Goal: Check status: Check status

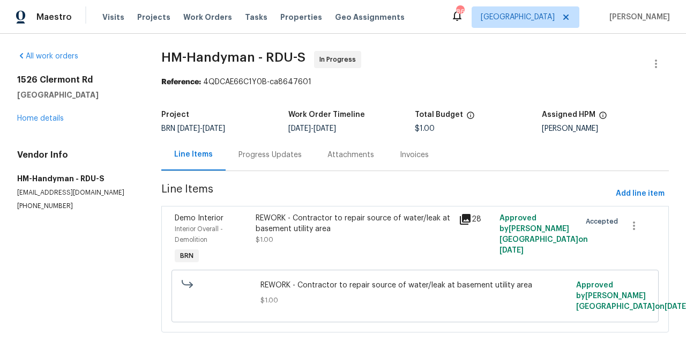
click at [285, 157] on div "Progress Updates" at bounding box center [269, 155] width 63 height 11
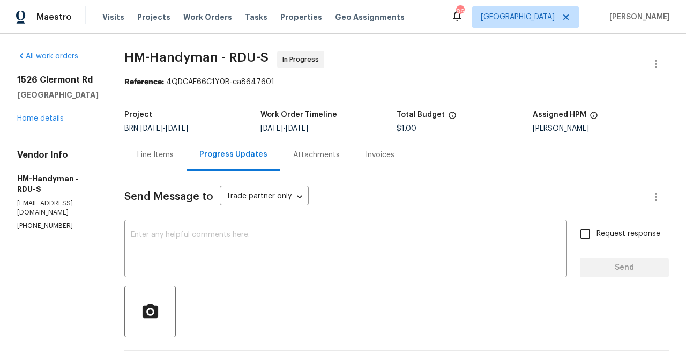
click at [385, 154] on div "Invoices" at bounding box center [379, 155] width 29 height 11
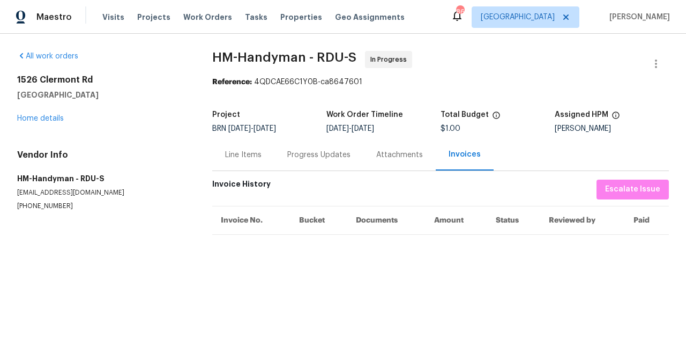
click at [253, 155] on div "Line Items" at bounding box center [243, 155] width 36 height 11
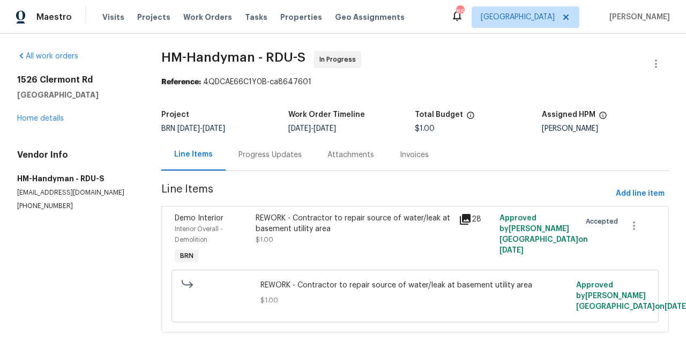
click at [275, 155] on div "Progress Updates" at bounding box center [269, 155] width 63 height 11
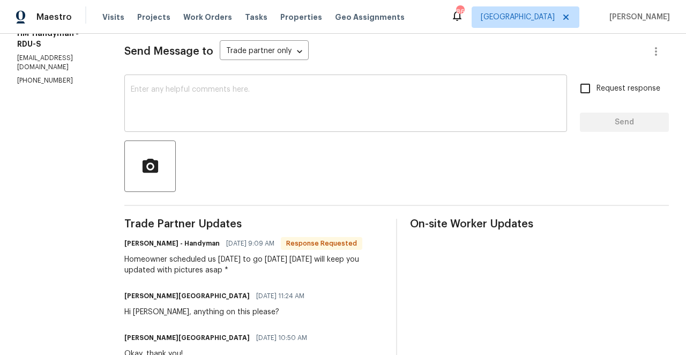
scroll to position [47, 0]
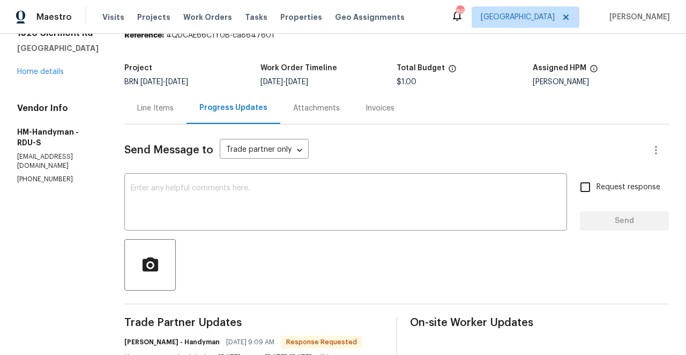
click at [172, 108] on div "Line Items" at bounding box center [155, 108] width 36 height 11
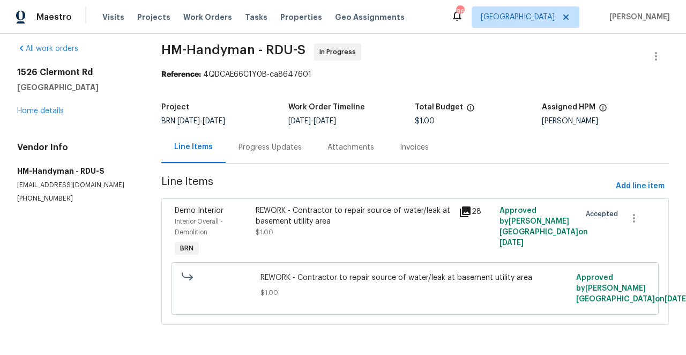
scroll to position [8, 0]
click at [281, 146] on div "Progress Updates" at bounding box center [269, 147] width 63 height 11
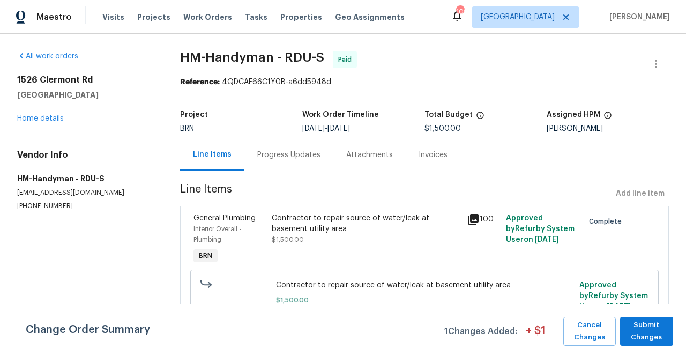
click at [307, 153] on div "Progress Updates" at bounding box center [288, 155] width 63 height 11
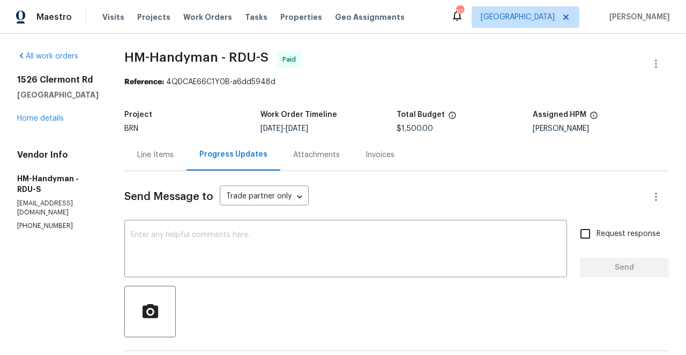
click at [168, 153] on div "Line Items" at bounding box center [155, 155] width 36 height 11
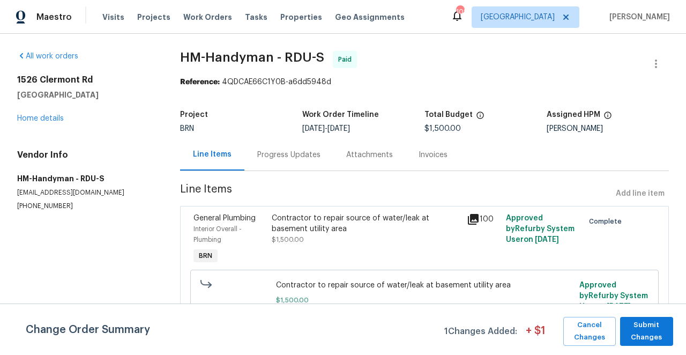
click at [473, 217] on icon at bounding box center [473, 219] width 11 height 11
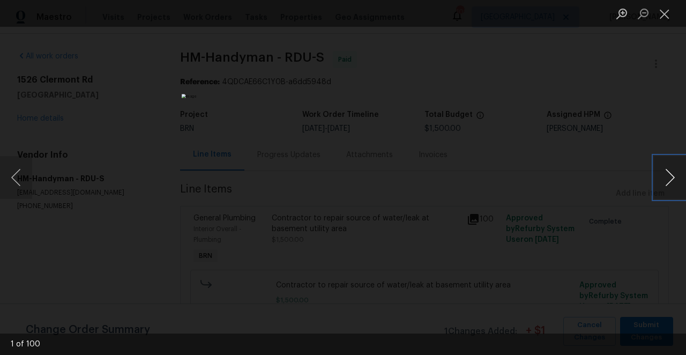
click at [668, 177] on button "Next image" at bounding box center [670, 177] width 32 height 43
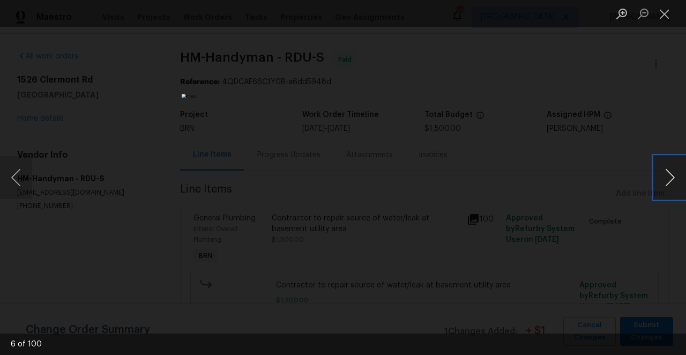
click at [668, 177] on button "Next image" at bounding box center [670, 177] width 32 height 43
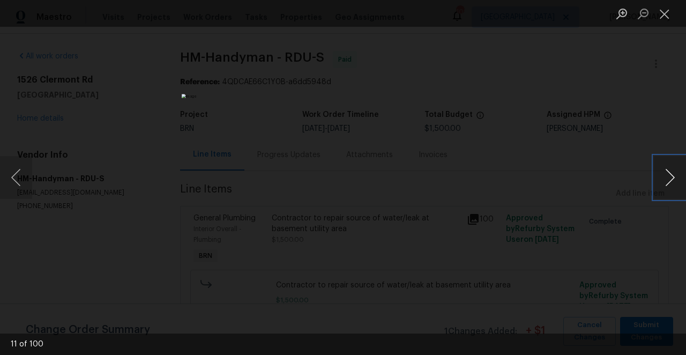
click at [668, 177] on button "Next image" at bounding box center [670, 177] width 32 height 43
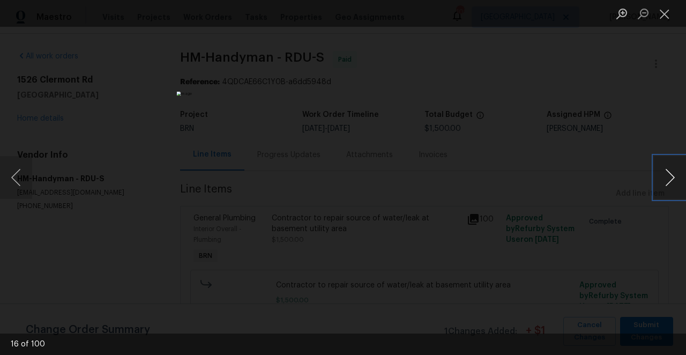
click at [668, 177] on button "Next image" at bounding box center [670, 177] width 32 height 43
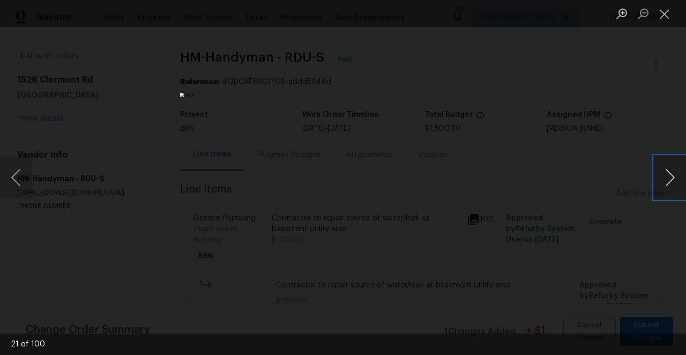
click at [668, 177] on button "Next image" at bounding box center [670, 177] width 32 height 43
click at [665, 11] on button "Close lightbox" at bounding box center [664, 13] width 21 height 19
